Goal: Information Seeking & Learning: Learn about a topic

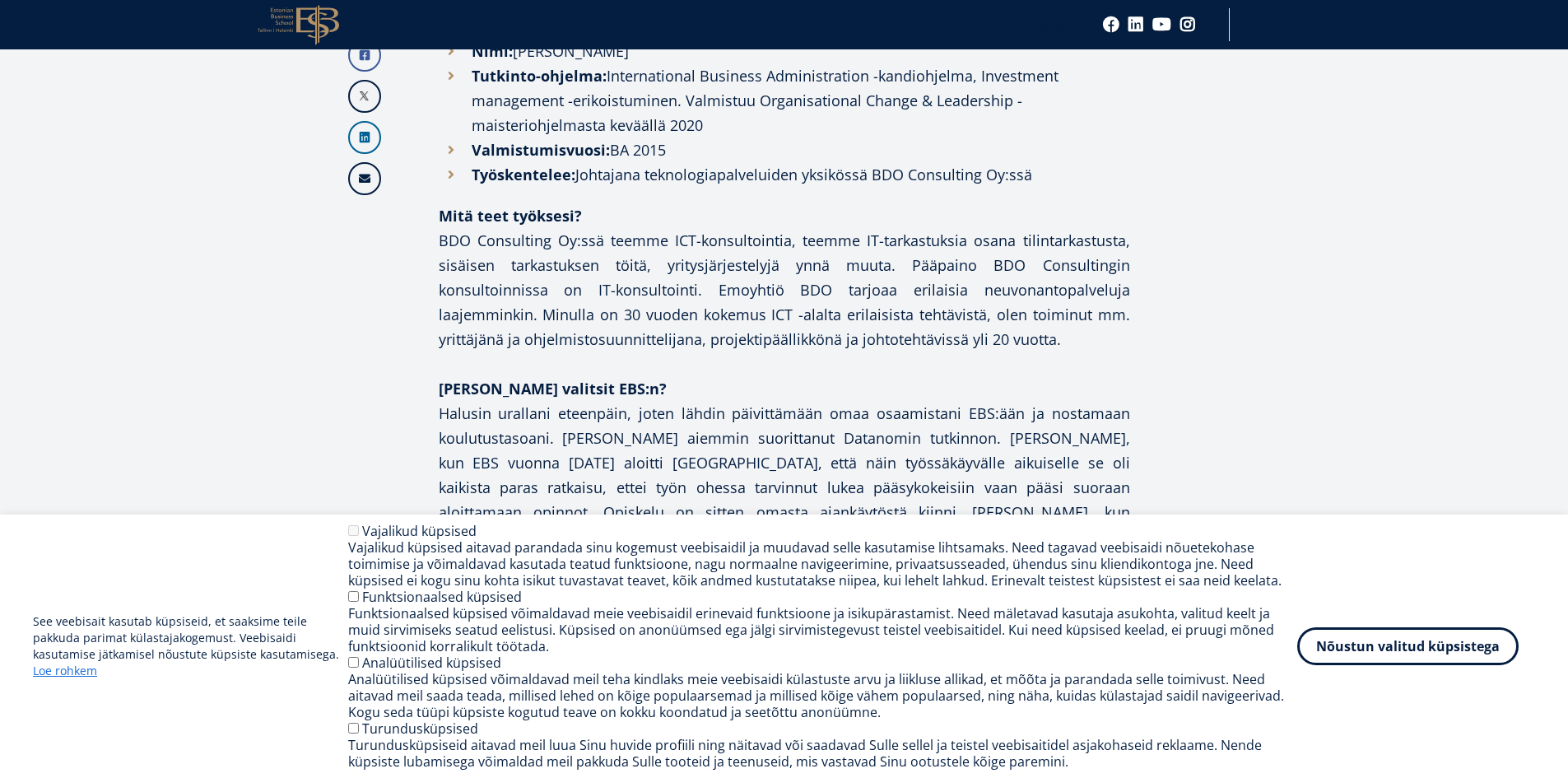
scroll to position [988, 0]
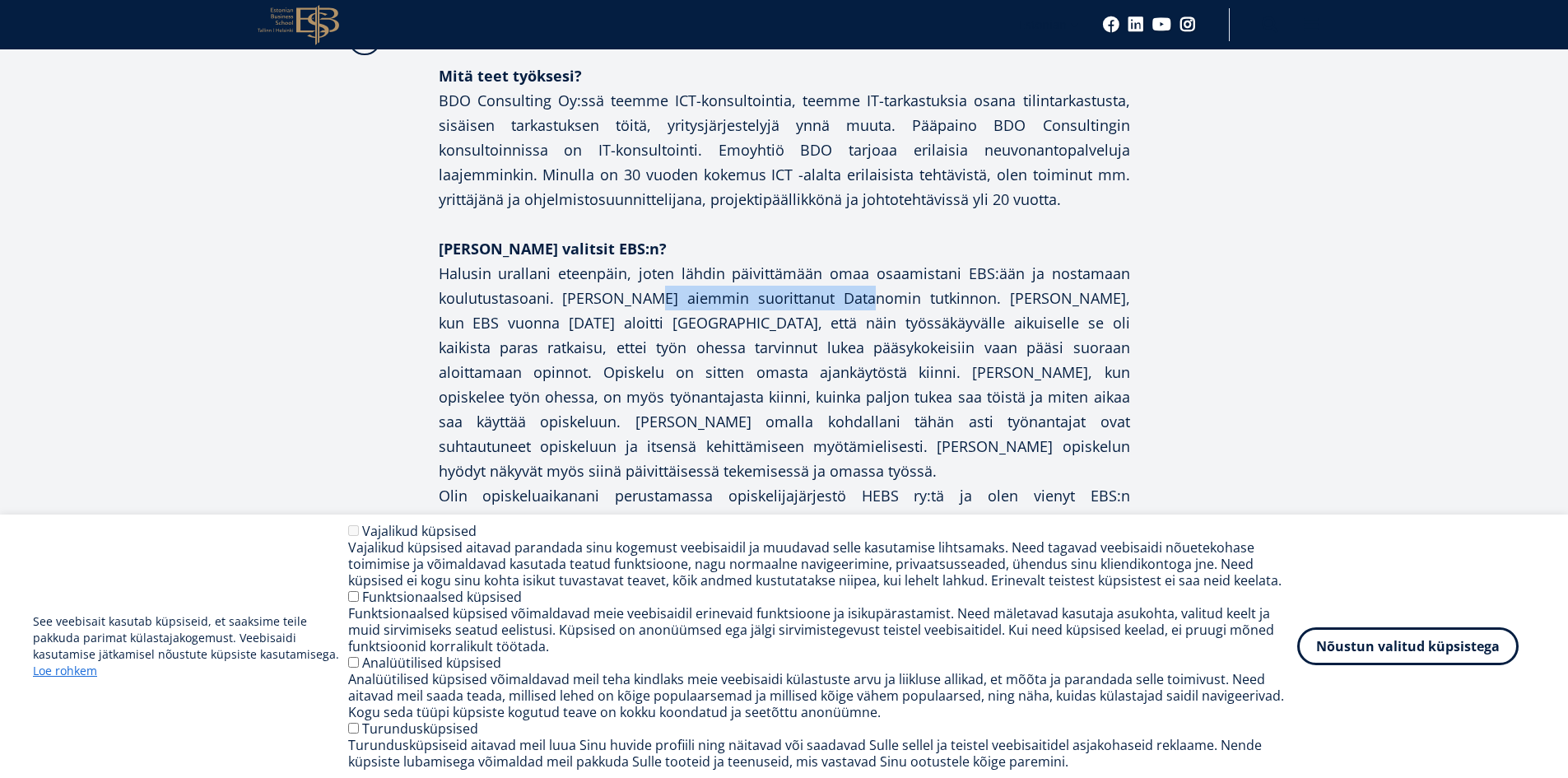
drag, startPoint x: 647, startPoint y: 295, endPoint x: 852, endPoint y: 296, distance: 205.0
click at [852, 296] on p "Halusin urallani eteenpäin, joten lähdin päivittämään omaa osaamistani EBS:ään …" at bounding box center [784, 372] width 692 height 222
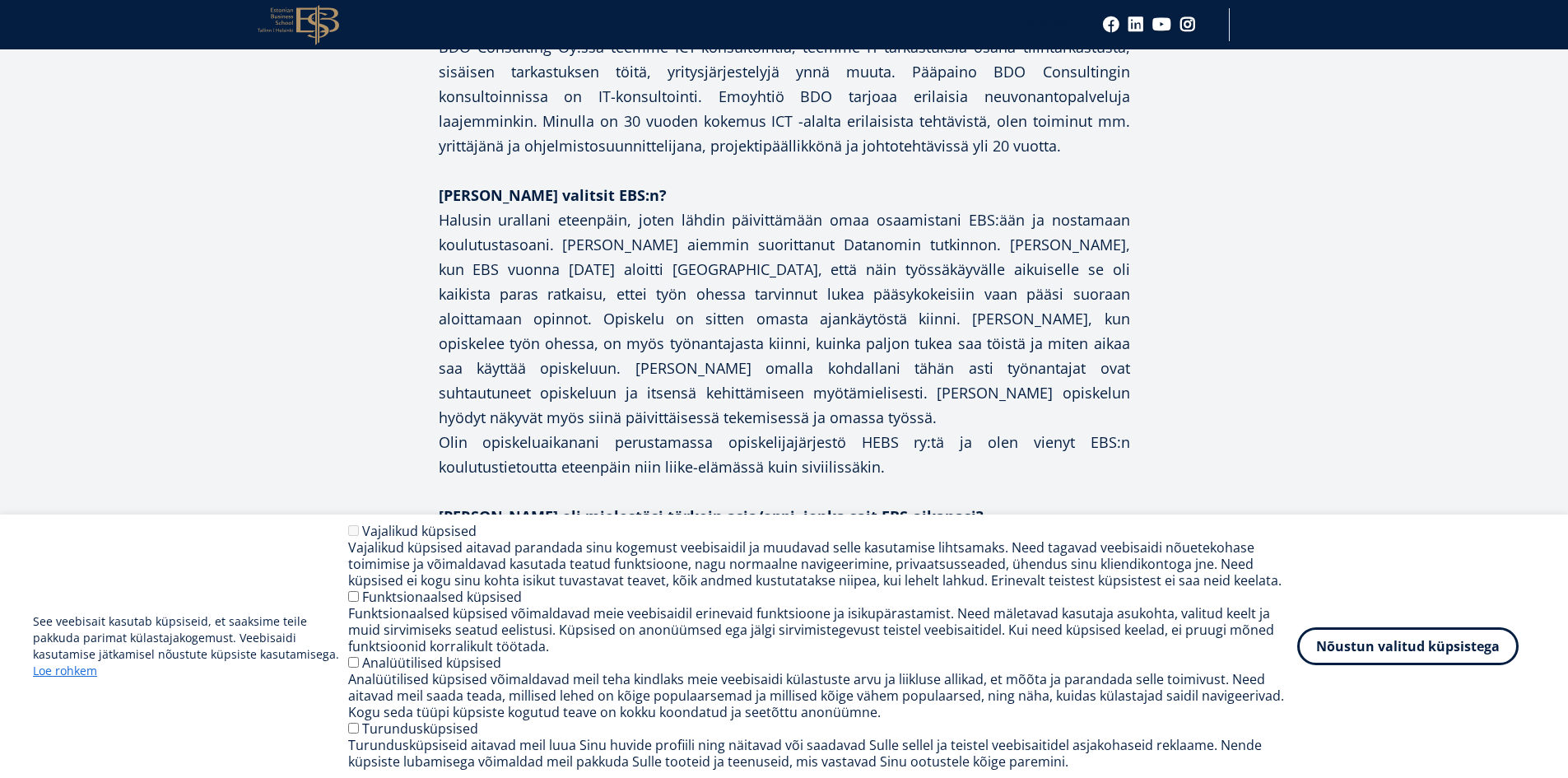
scroll to position [1070, 0]
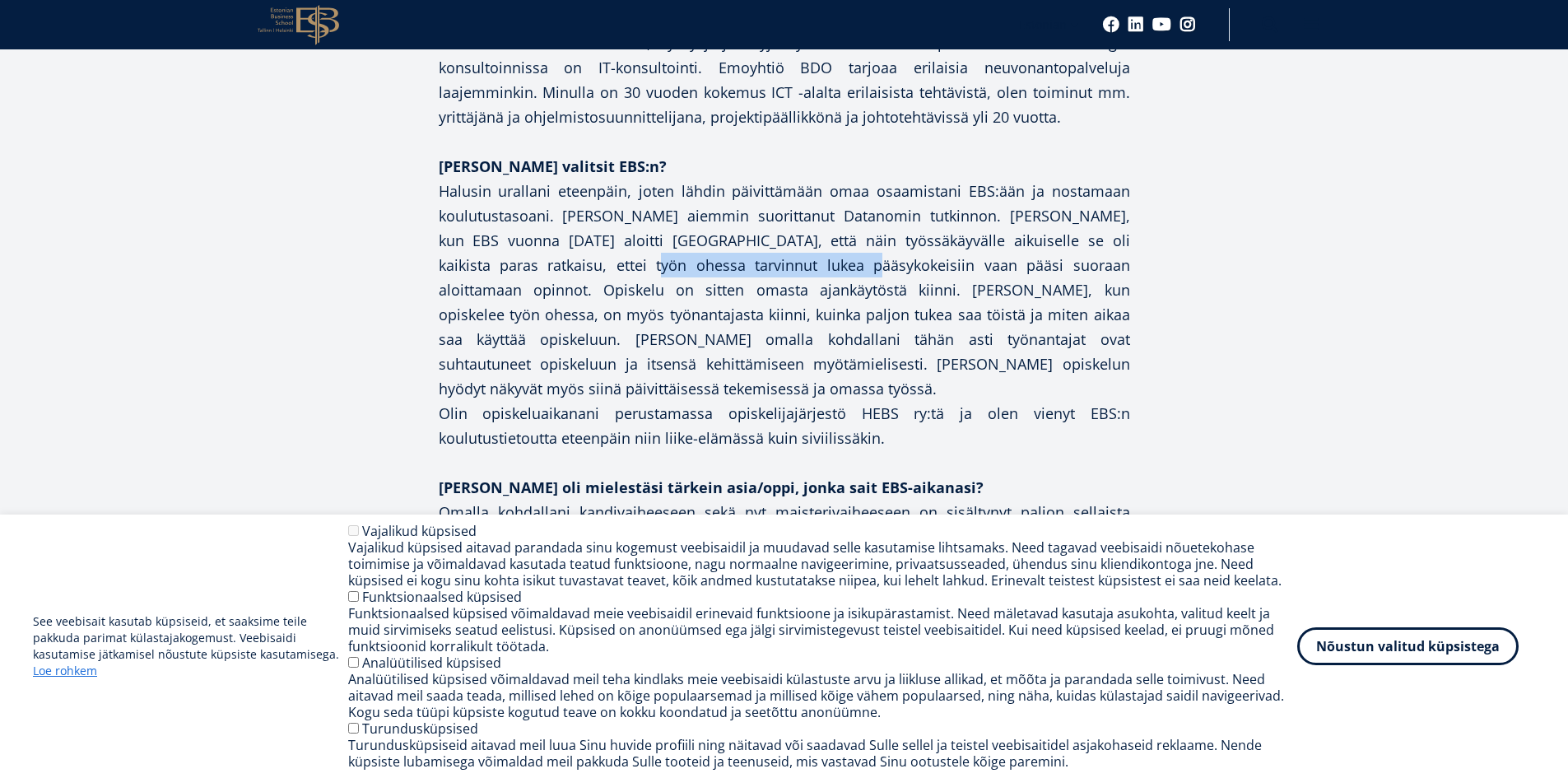
drag, startPoint x: 516, startPoint y: 258, endPoint x: 723, endPoint y: 271, distance: 207.4
click at [723, 271] on p "Halusin urallani eteenpäin, joten lähdin päivittämään omaa osaamistani EBS:ään …" at bounding box center [784, 290] width 692 height 222
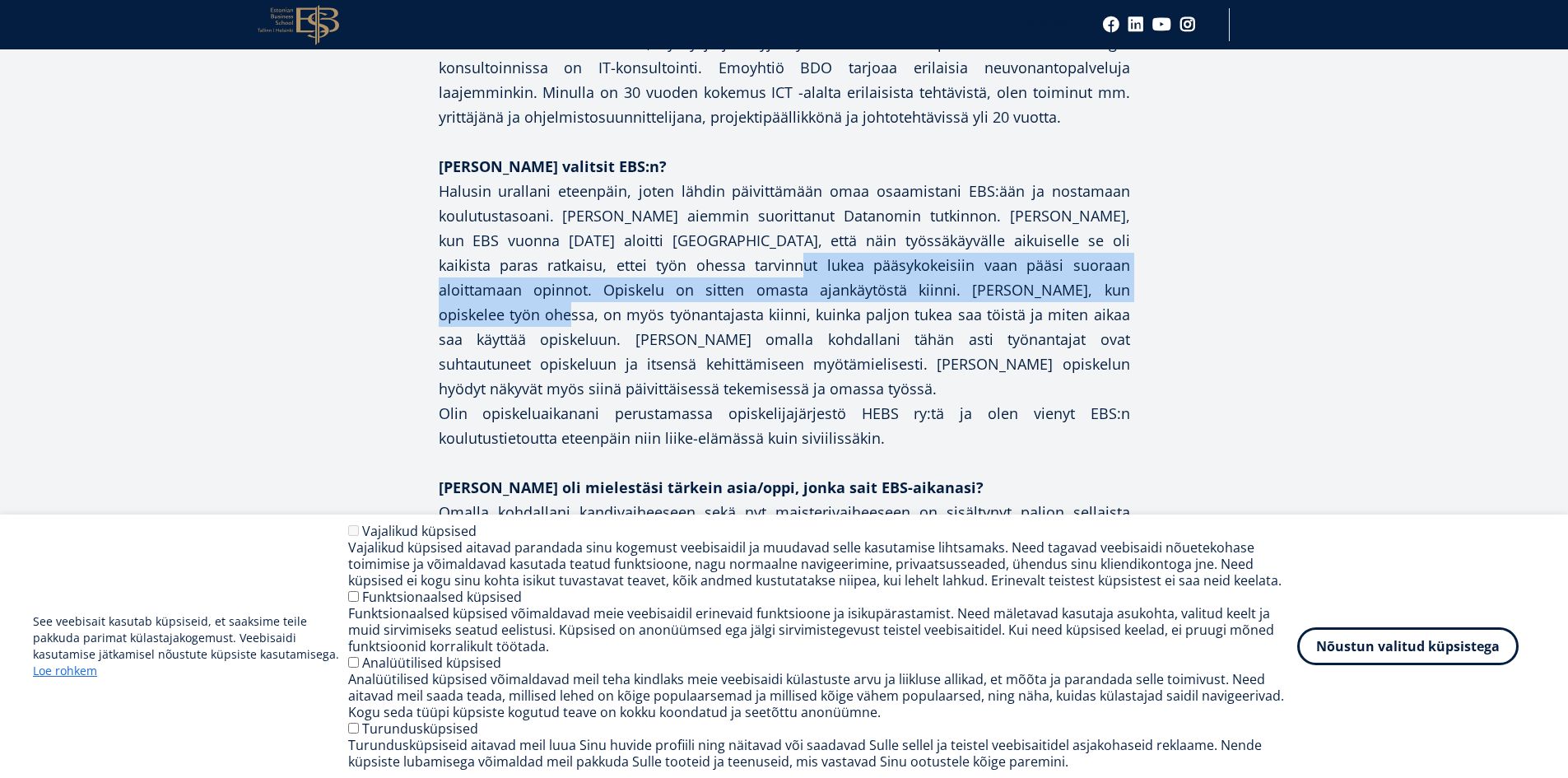
drag, startPoint x: 925, startPoint y: 298, endPoint x: 997, endPoint y: 299, distance: 72.0
click at [997, 299] on p "Halusin urallani eteenpäin, joten lähdin päivittämään omaa osaamistani EBS:ään …" at bounding box center [784, 290] width 692 height 222
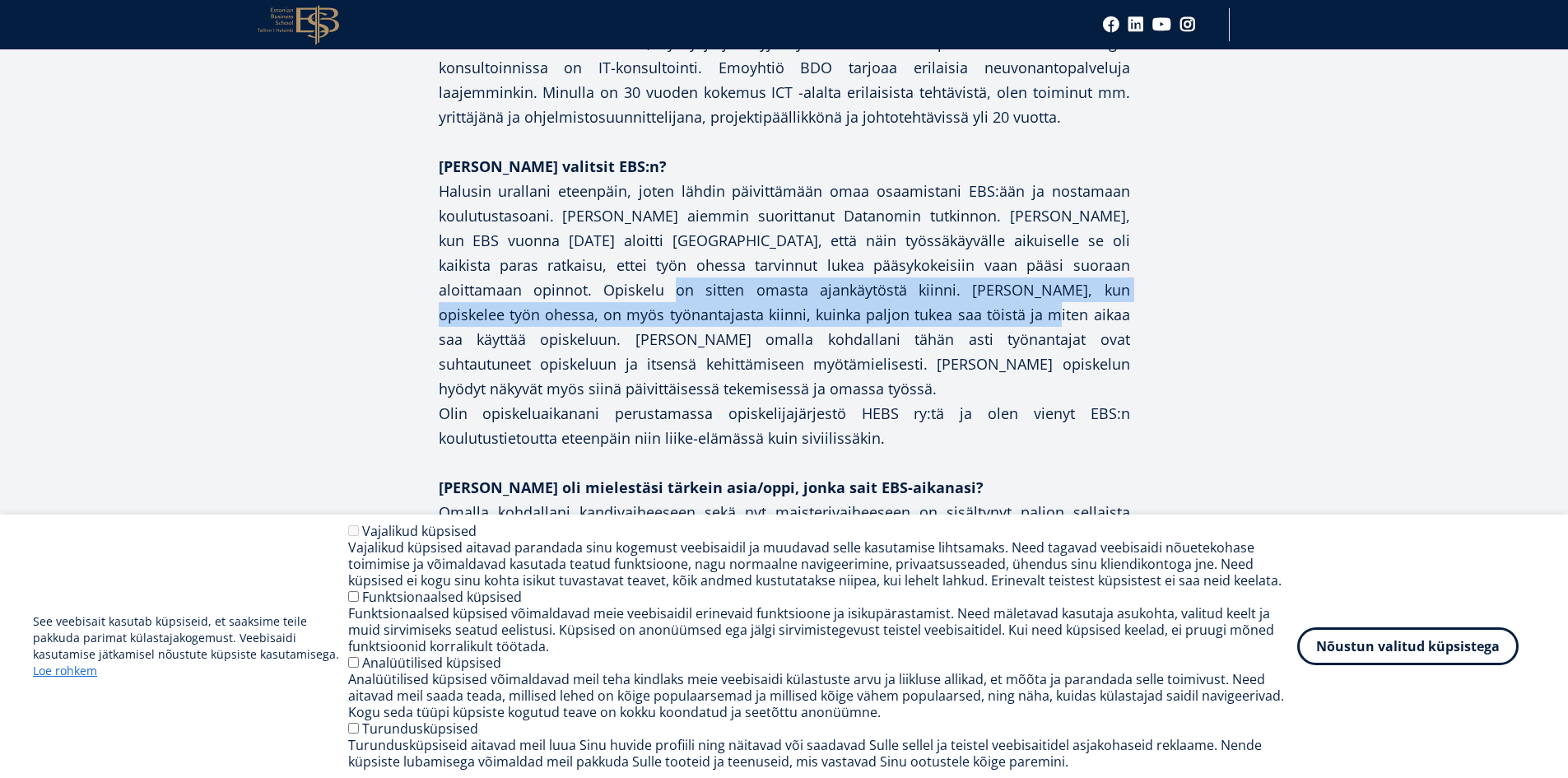
drag, startPoint x: 489, startPoint y: 282, endPoint x: 809, endPoint y: 305, distance: 320.8
click at [809, 305] on p "Halusin urallani eteenpäin, joten lähdin päivittämään omaa osaamistani EBS:ään …" at bounding box center [784, 290] width 692 height 222
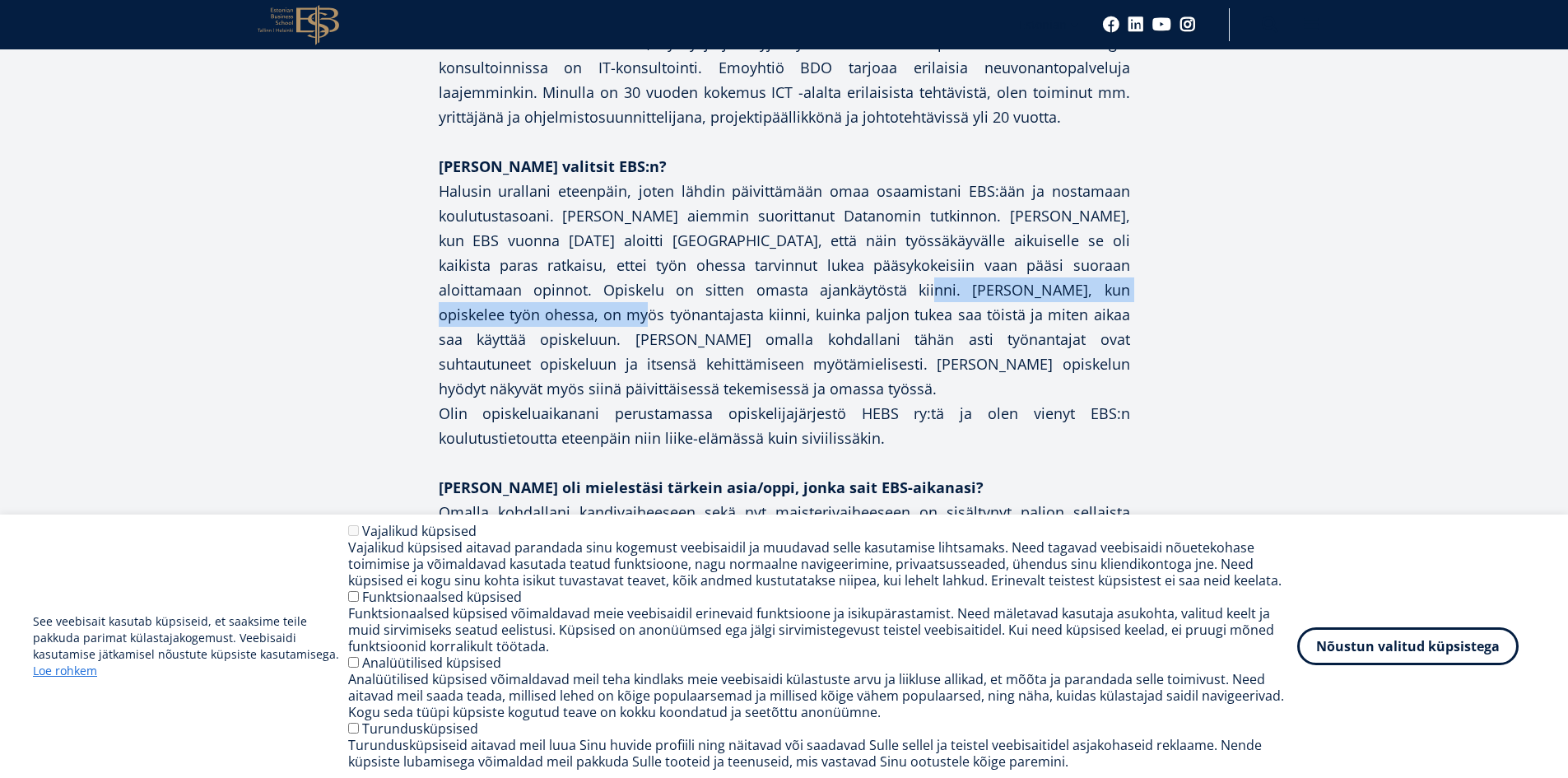
drag, startPoint x: 696, startPoint y: 282, endPoint x: 1060, endPoint y: 288, distance: 364.0
click at [1060, 288] on p "Halusin urallani eteenpäin, joten lähdin päivittämään omaa osaamistani EBS:ään …" at bounding box center [784, 290] width 692 height 222
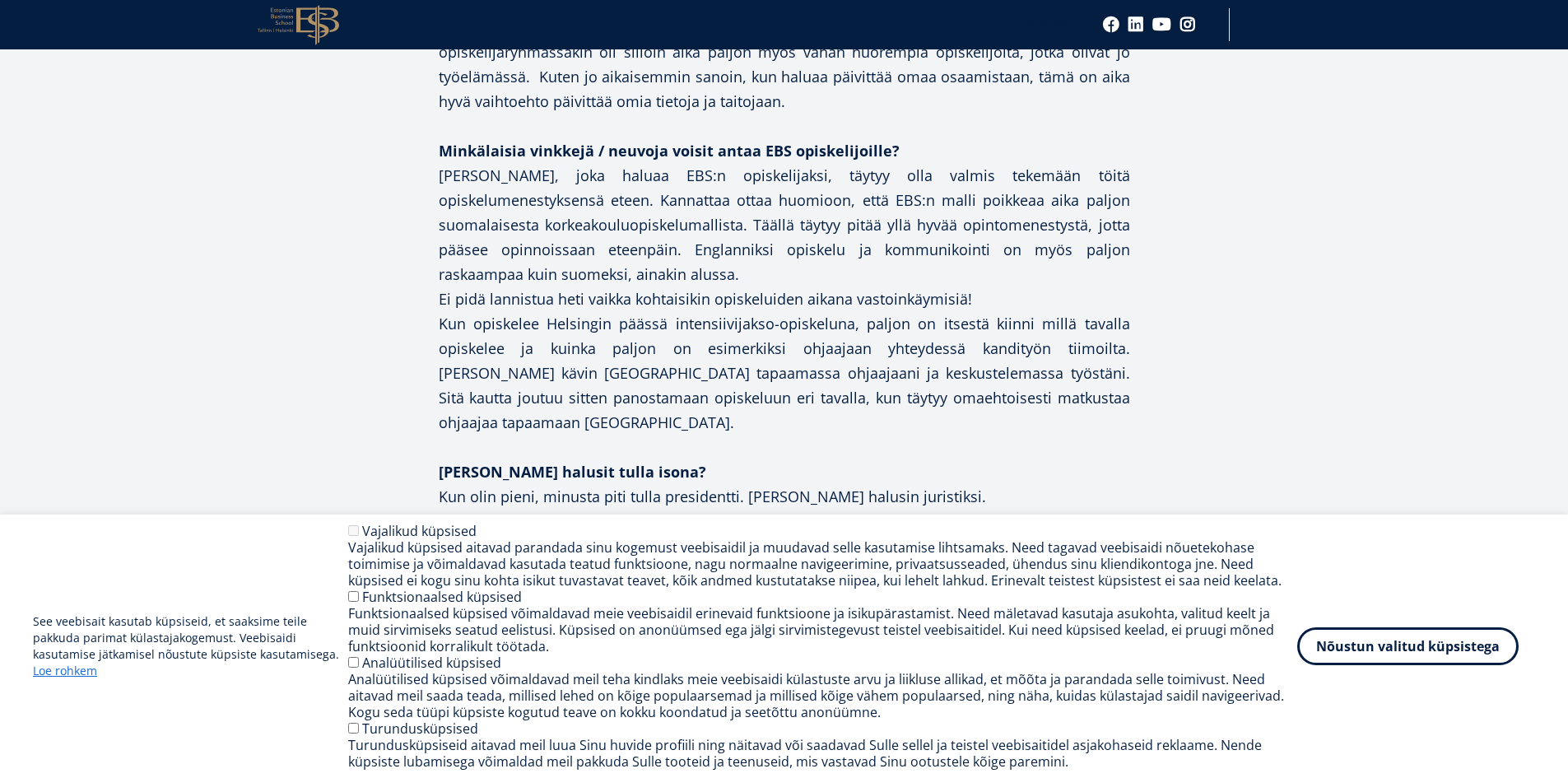
scroll to position [1564, 0]
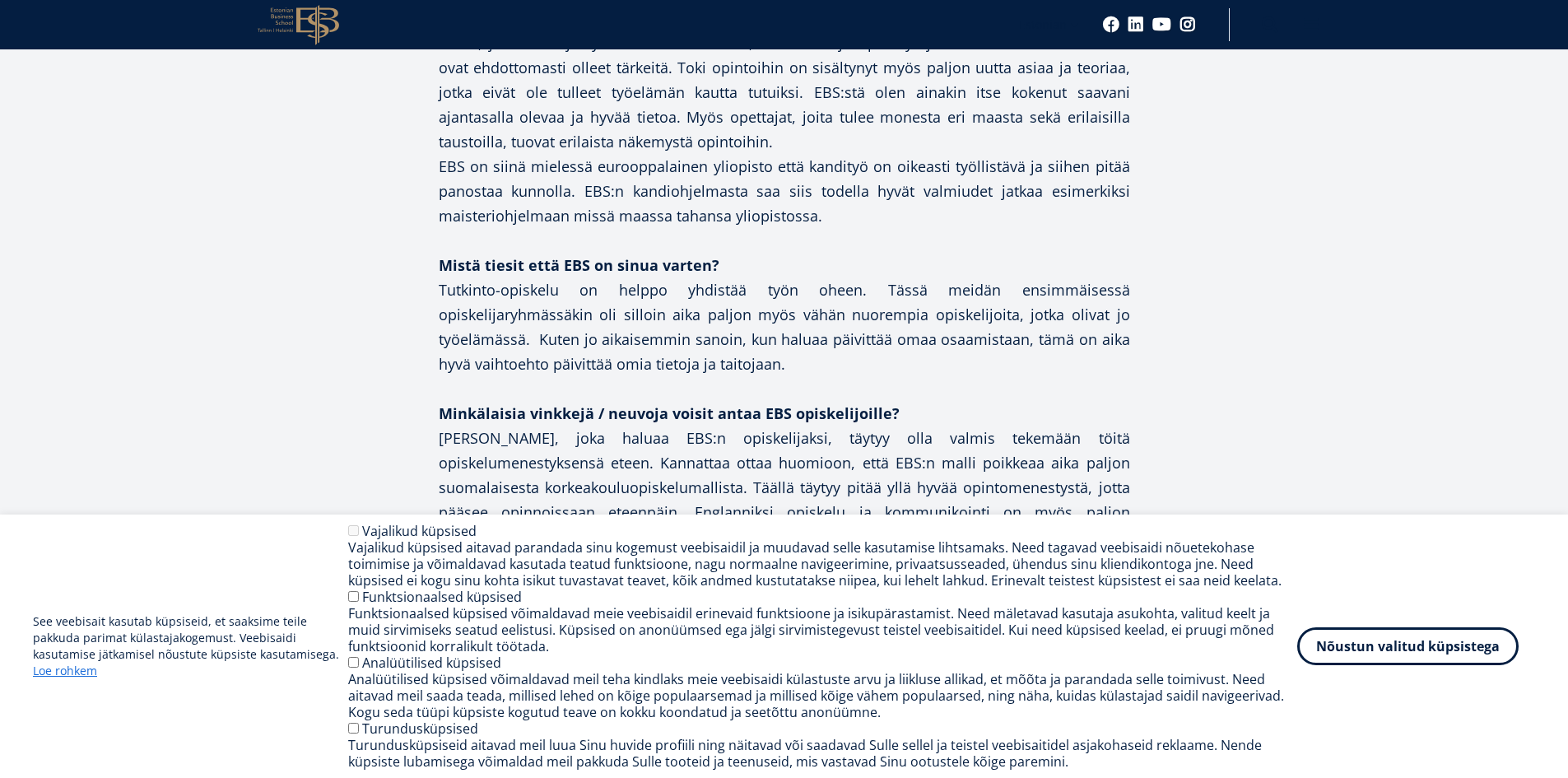
click at [296, 22] on icon at bounding box center [317, 25] width 43 height 41
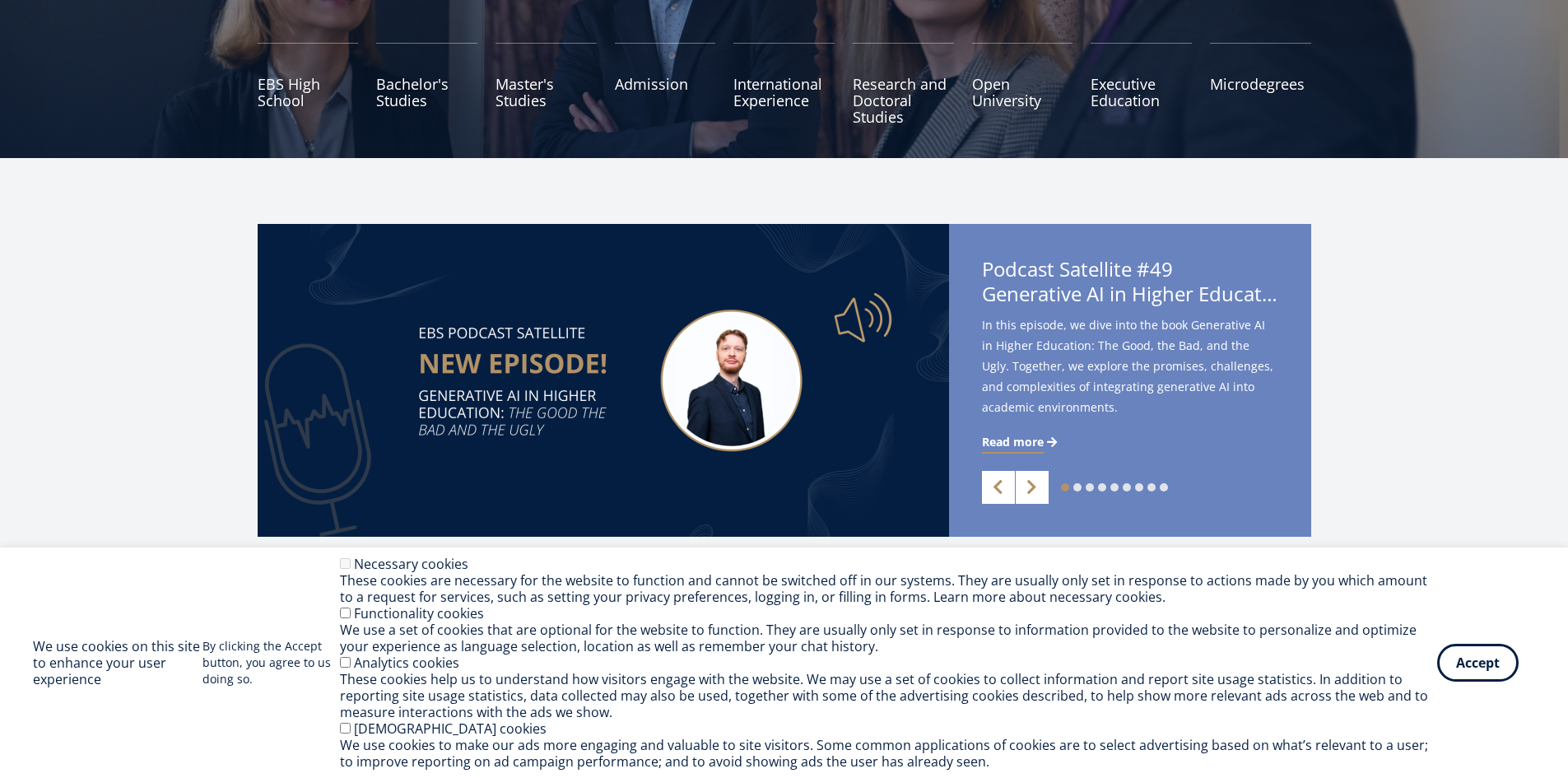
scroll to position [247, 0]
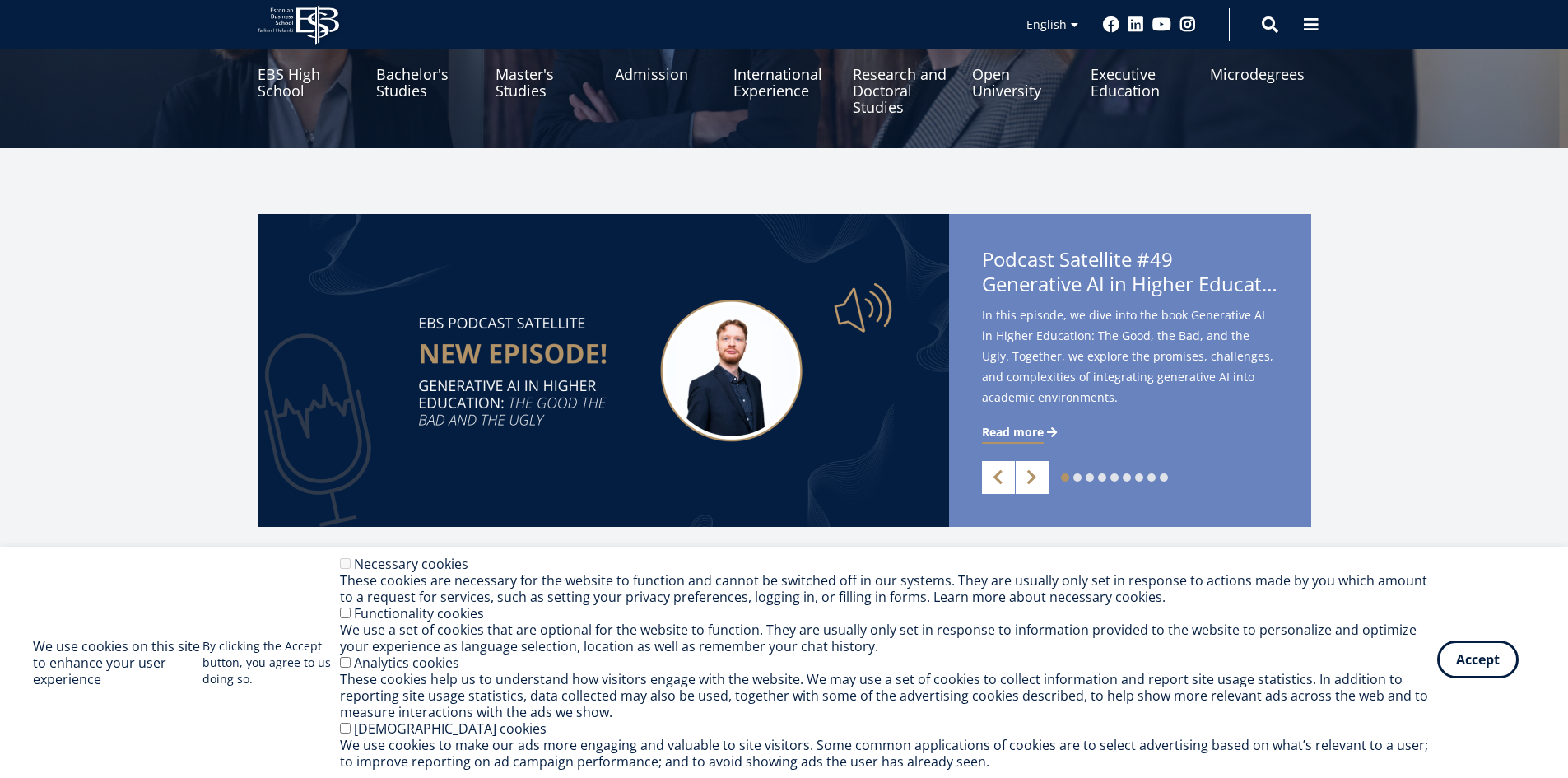
click at [1477, 659] on button "Accept" at bounding box center [1477, 659] width 81 height 38
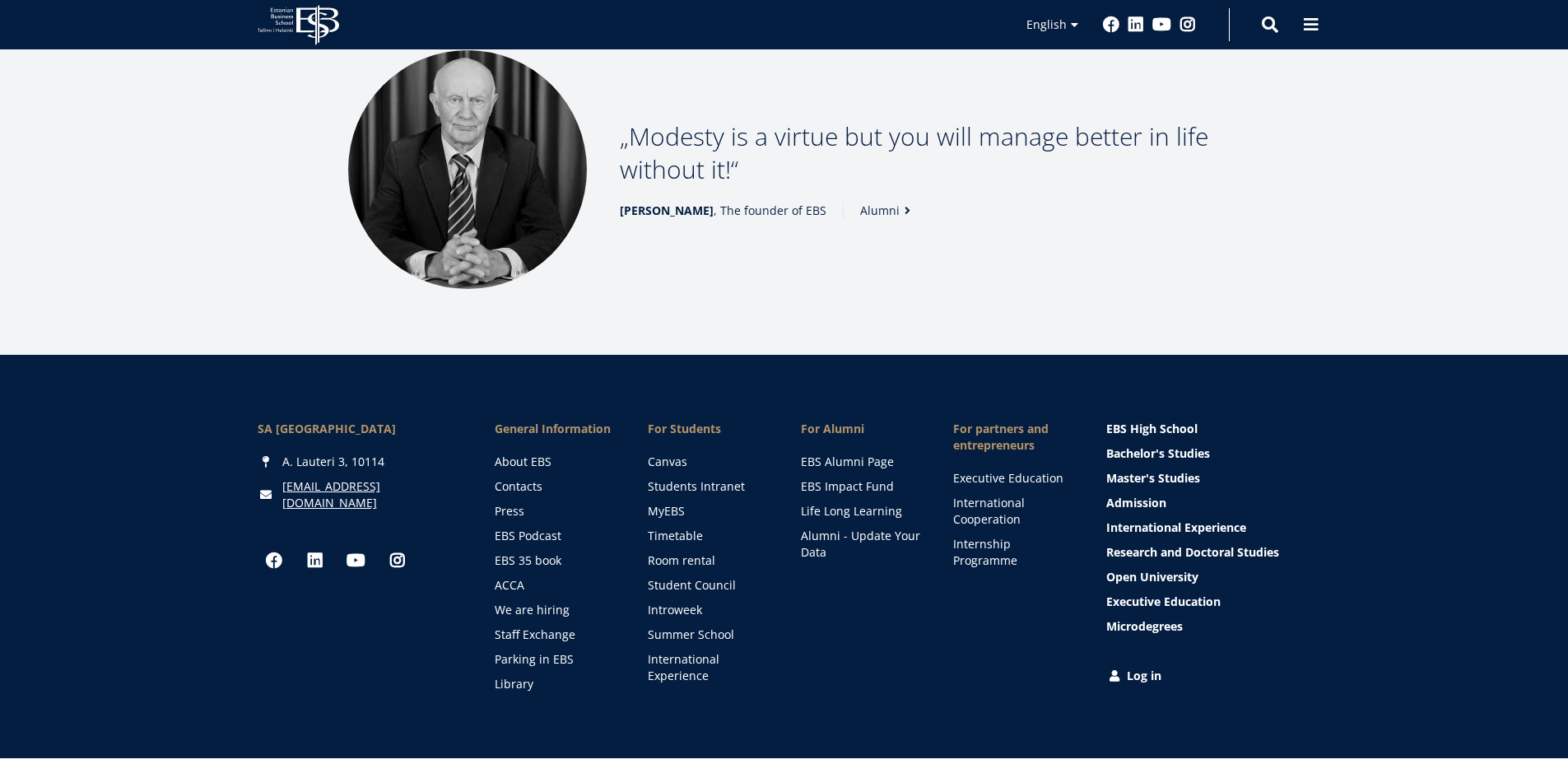
scroll to position [2222, 0]
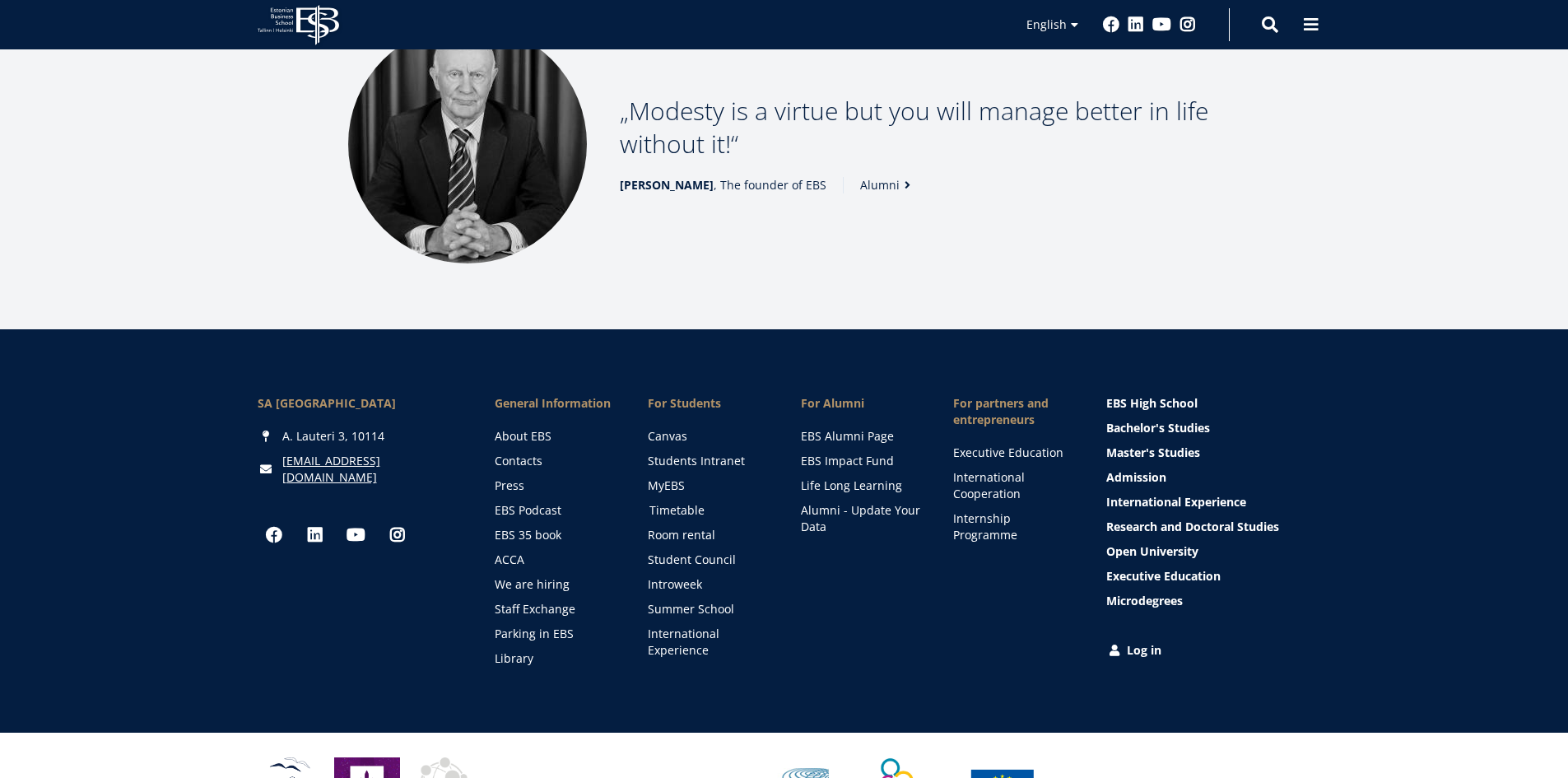
click at [682, 502] on link "Timetable" at bounding box center [709, 510] width 120 height 16
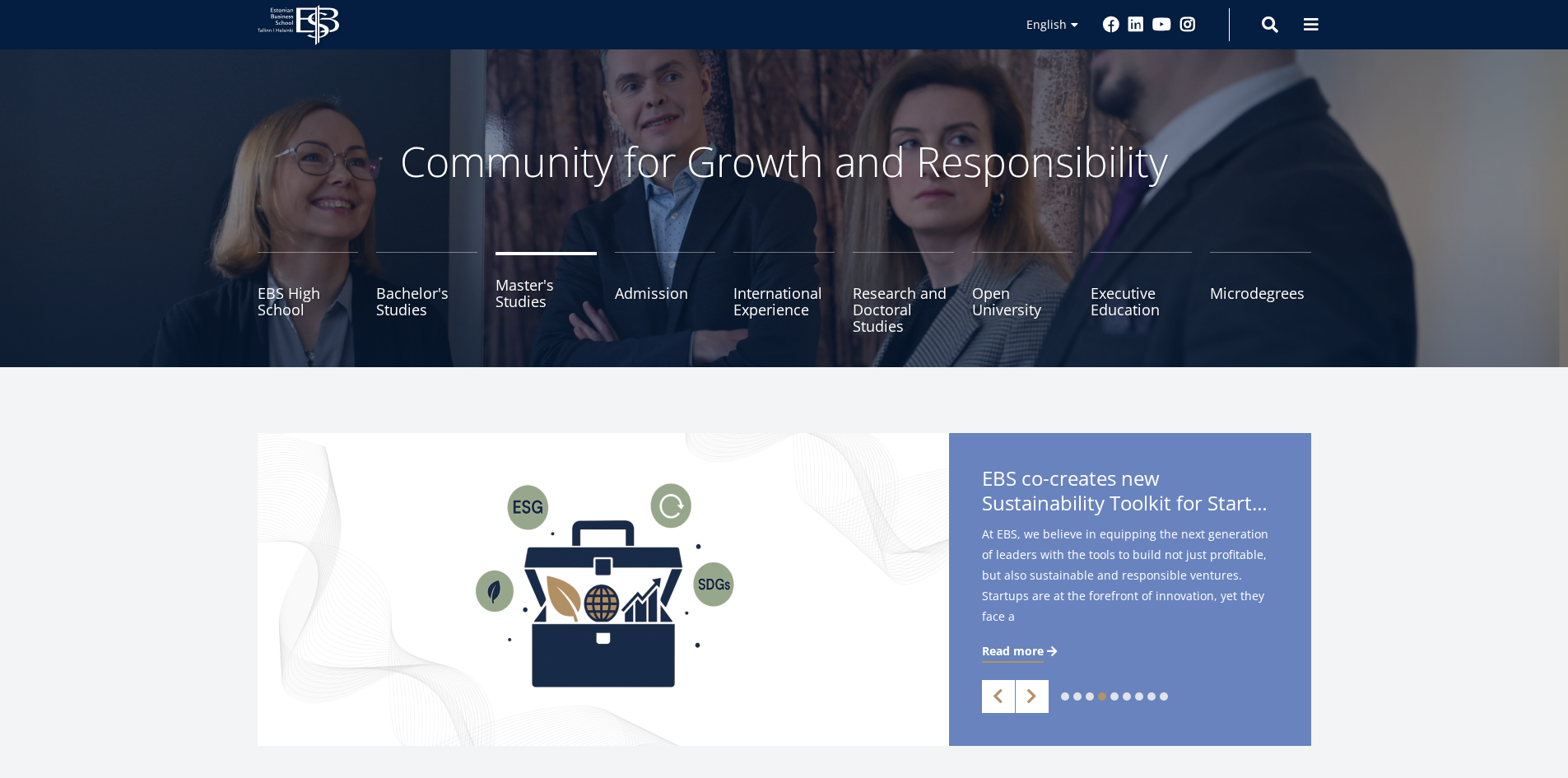
scroll to position [0, 0]
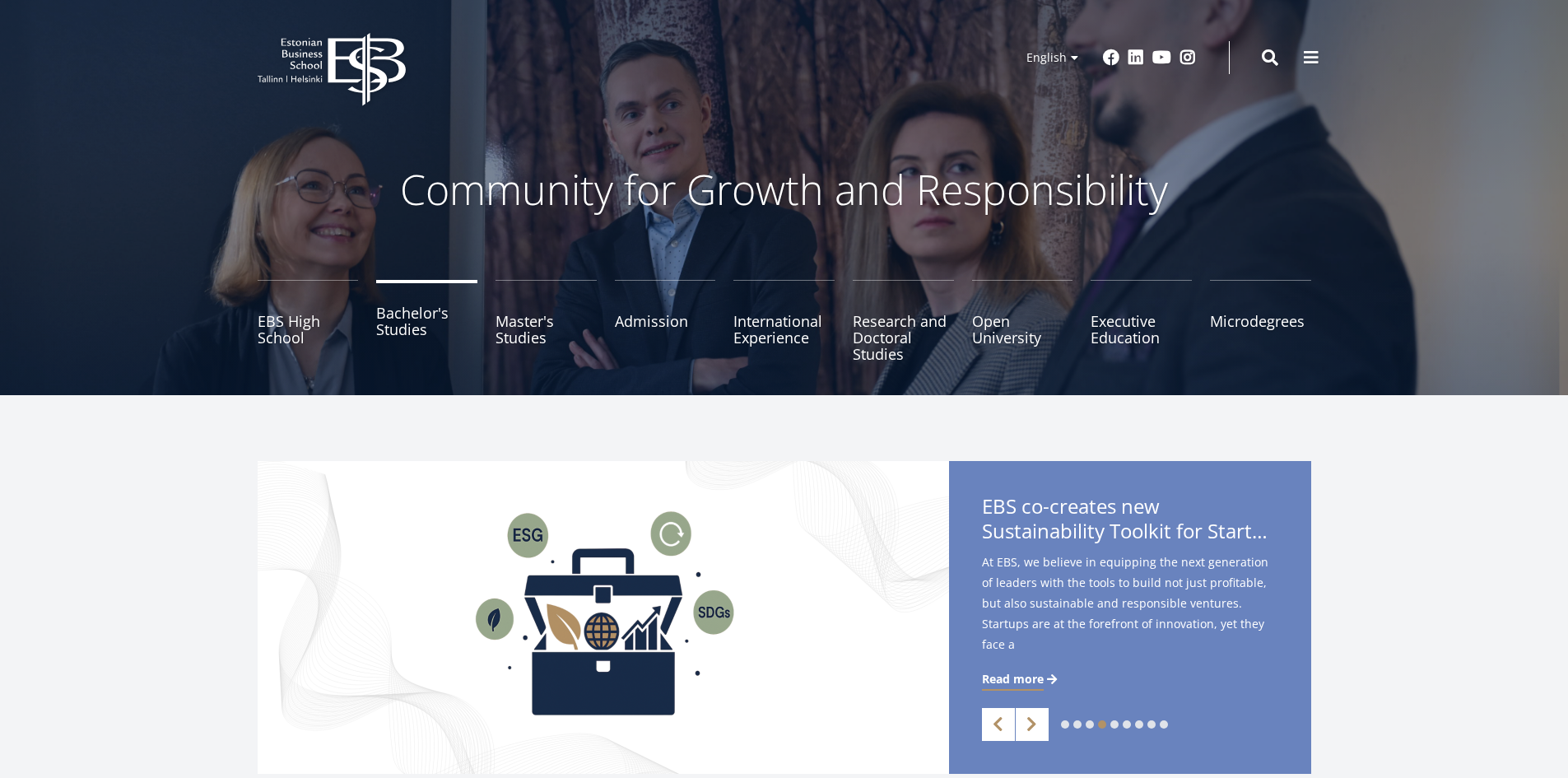
click at [417, 320] on link "Bachelor's Studies" at bounding box center [427, 321] width 102 height 82
click at [1121, 324] on link "Executive Education" at bounding box center [1141, 321] width 102 height 82
